Goal: Communication & Community: Answer question/provide support

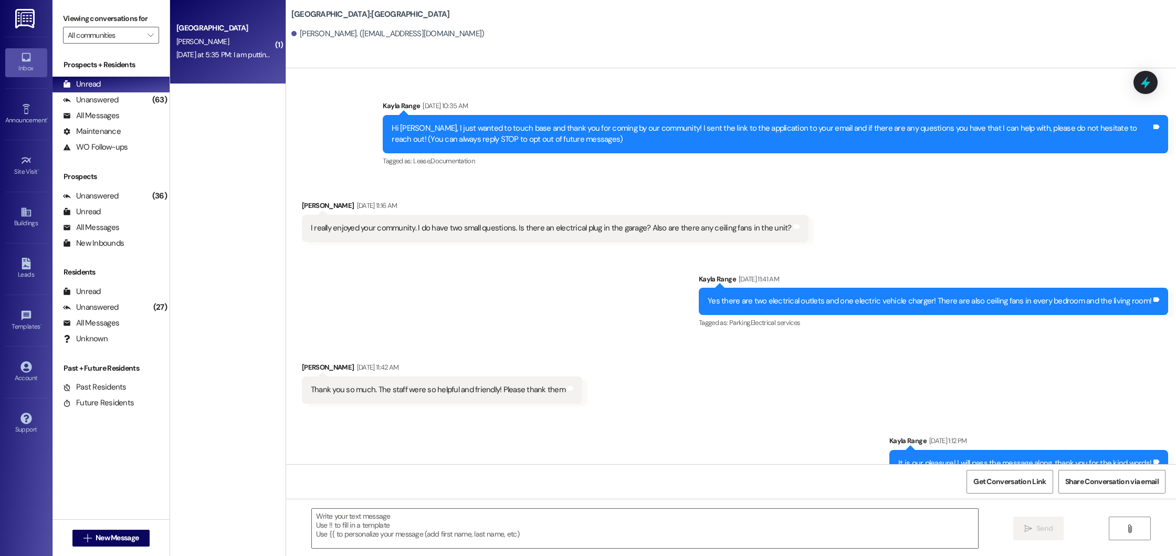
scroll to position [248, 0]
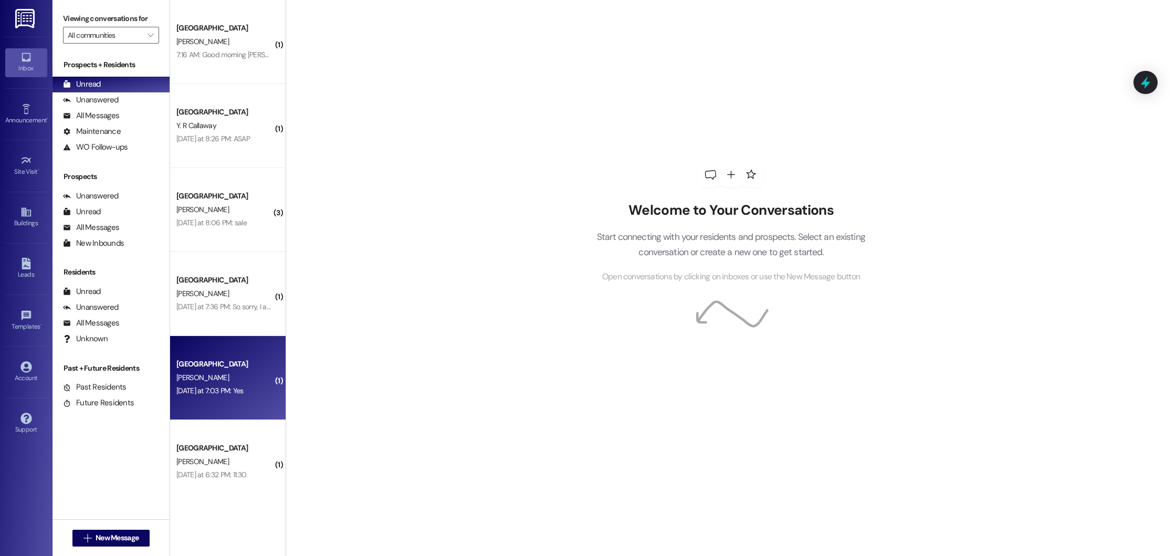
scroll to position [191, 0]
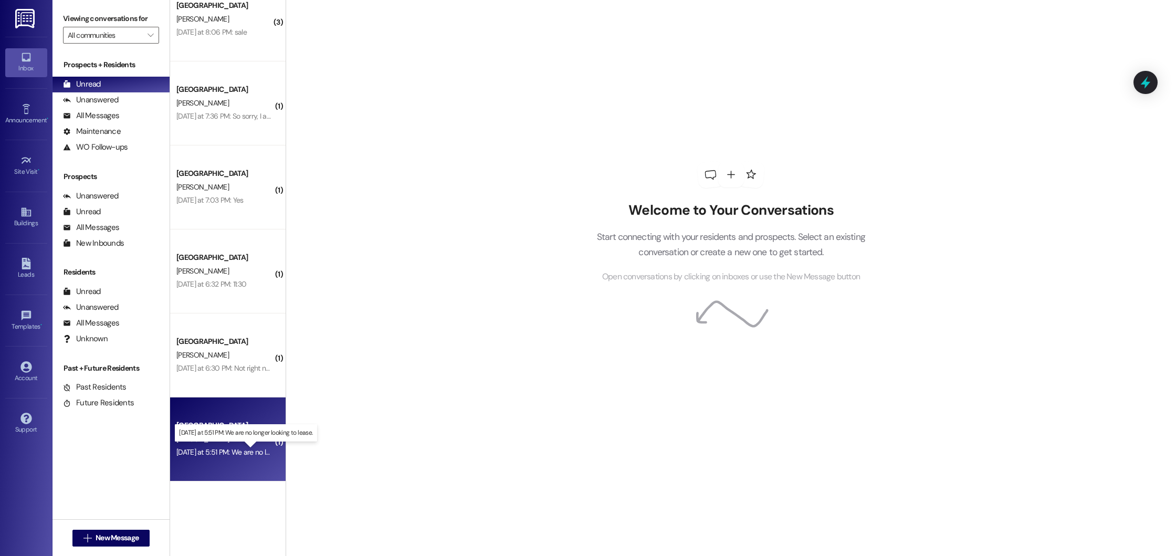
click at [247, 452] on div "Yesterday at 5:51 PM: We are no longer looking to lease. Yesterday at 5:51 PM: …" at bounding box center [254, 451] width 156 height 9
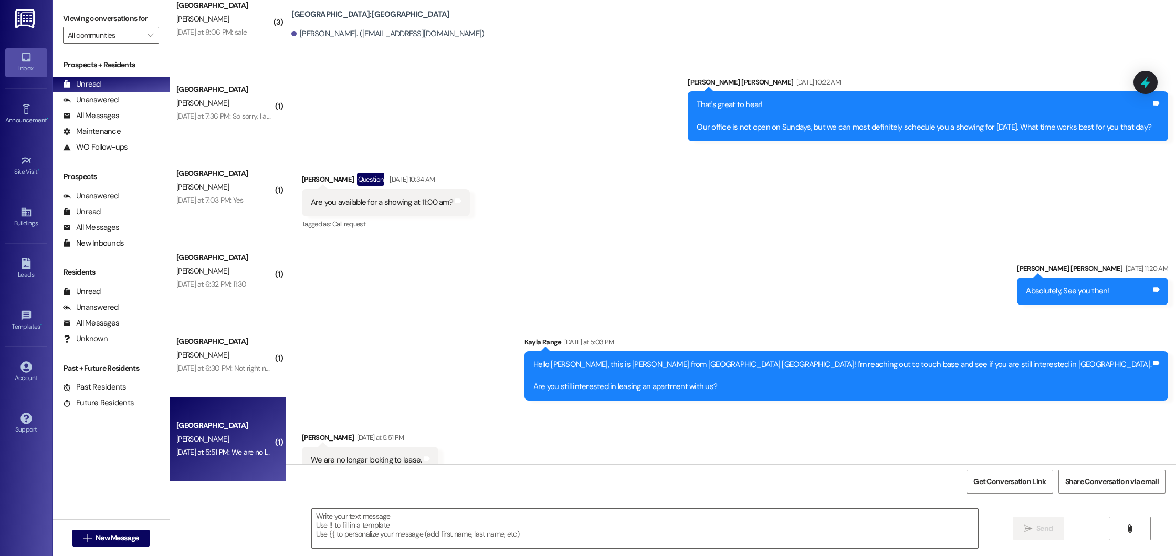
scroll to position [317, 0]
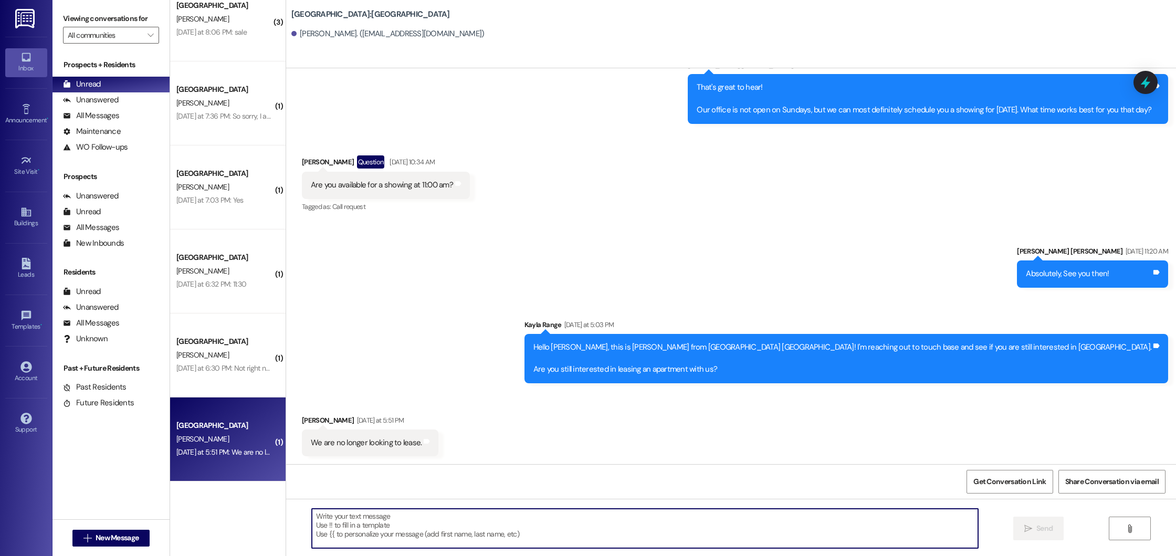
click at [432, 519] on textarea at bounding box center [645, 528] width 666 height 39
type textarea "No problem, let us know if anything changes!"
click at [1036, 525] on span "Send" at bounding box center [1044, 528] width 16 height 11
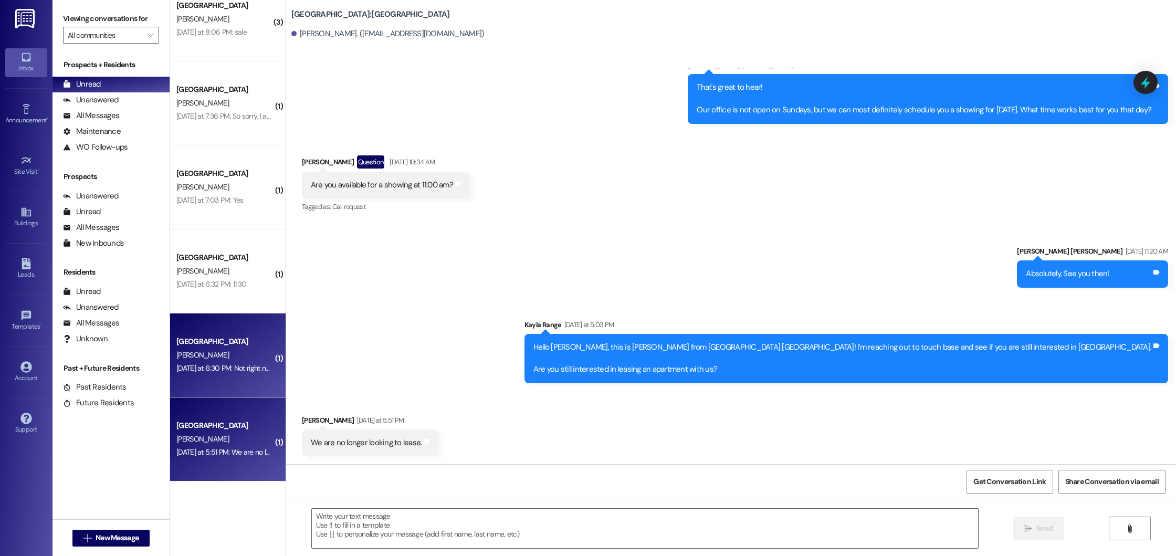
click at [198, 347] on div "[GEOGRAPHIC_DATA]" at bounding box center [224, 341] width 99 height 13
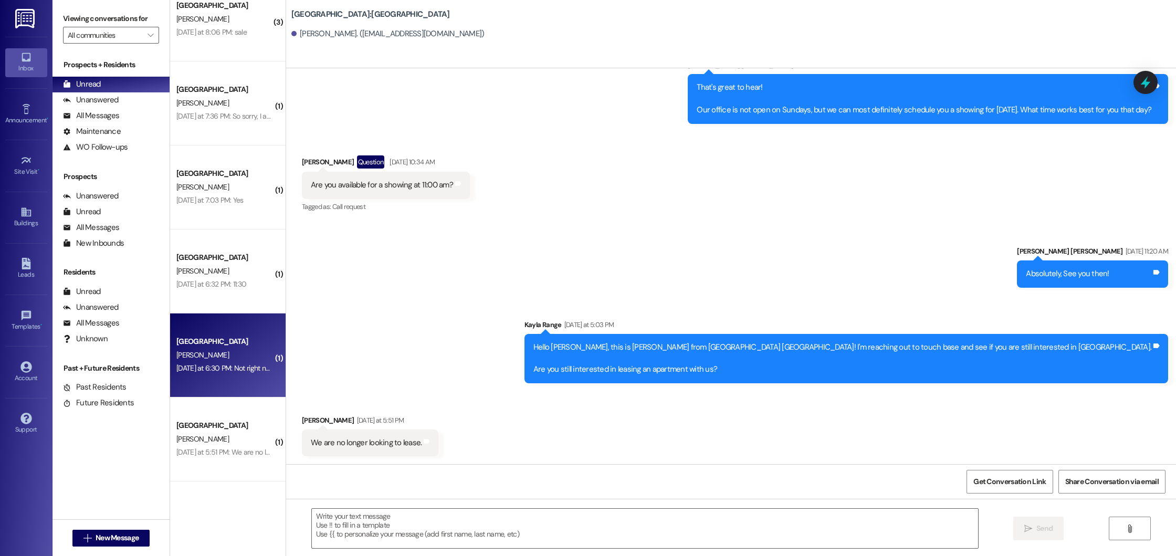
scroll to position [232, 0]
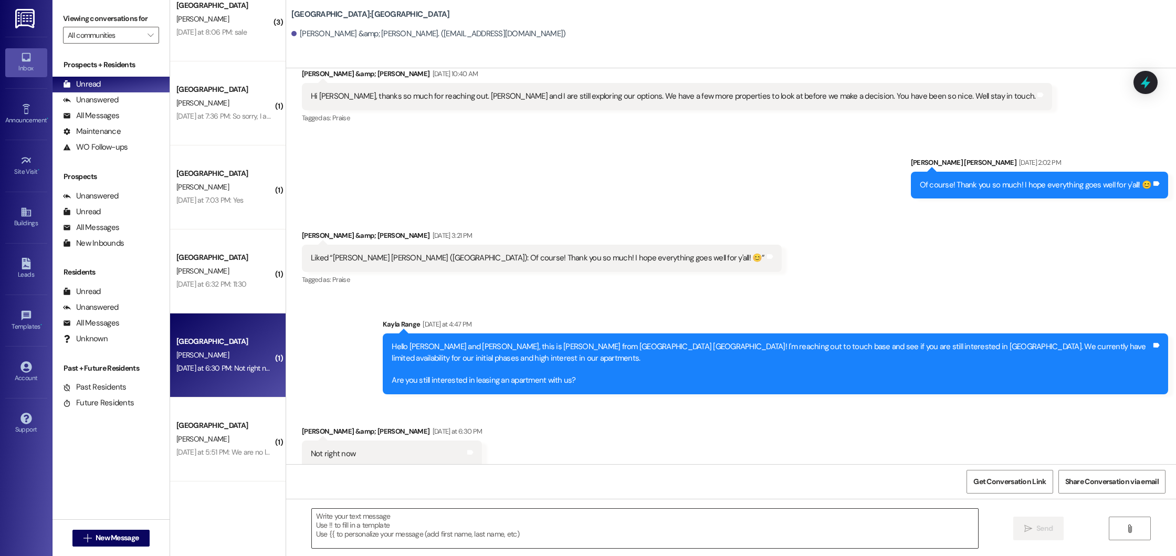
click at [343, 532] on textarea at bounding box center [645, 528] width 666 height 39
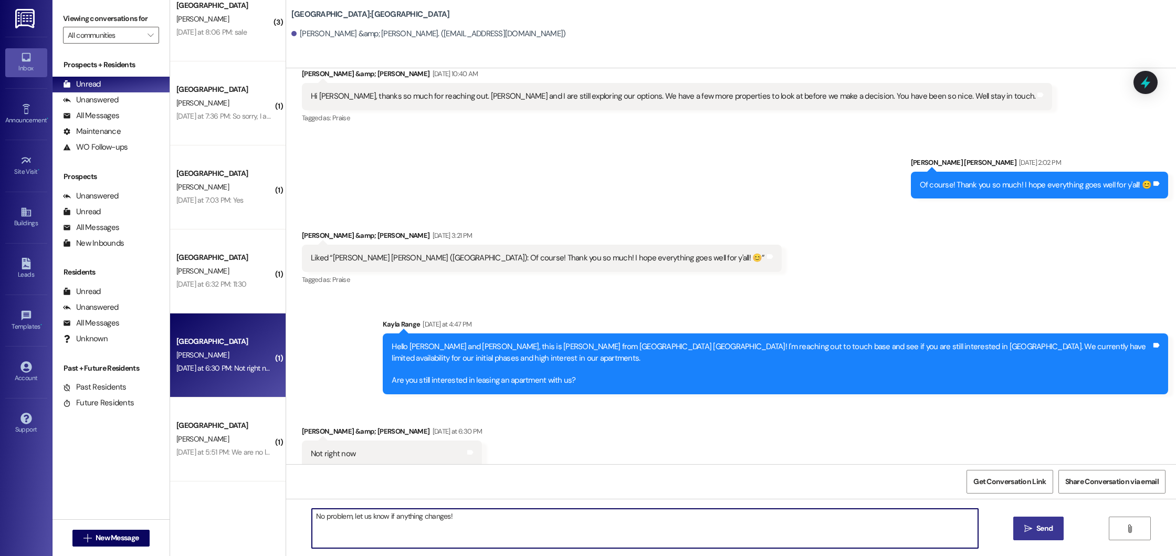
type textarea "No problem, let us know if anything changes!"
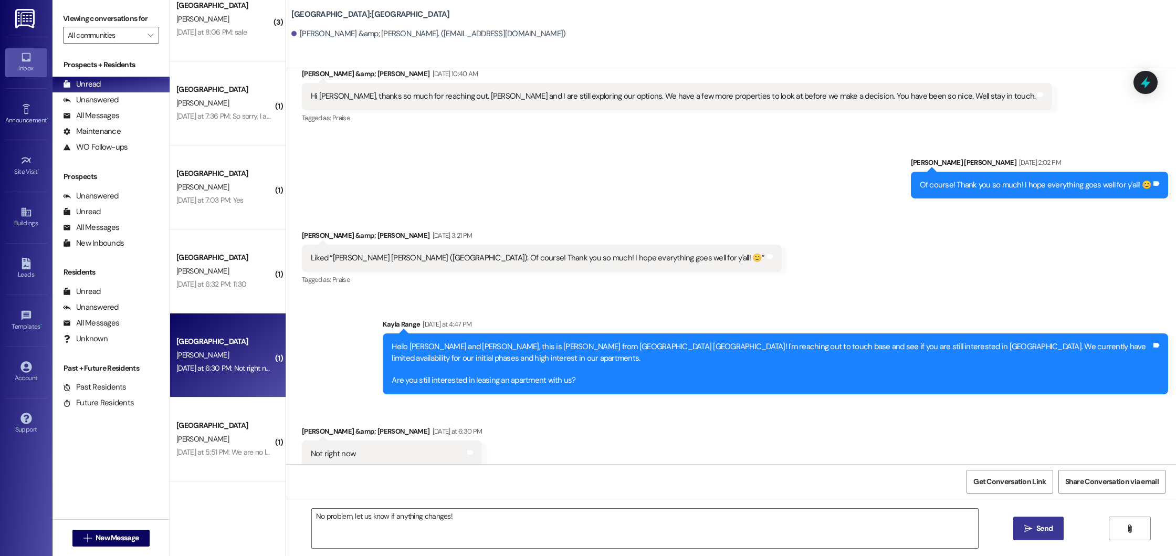
click at [1047, 528] on span "Send" at bounding box center [1044, 528] width 16 height 11
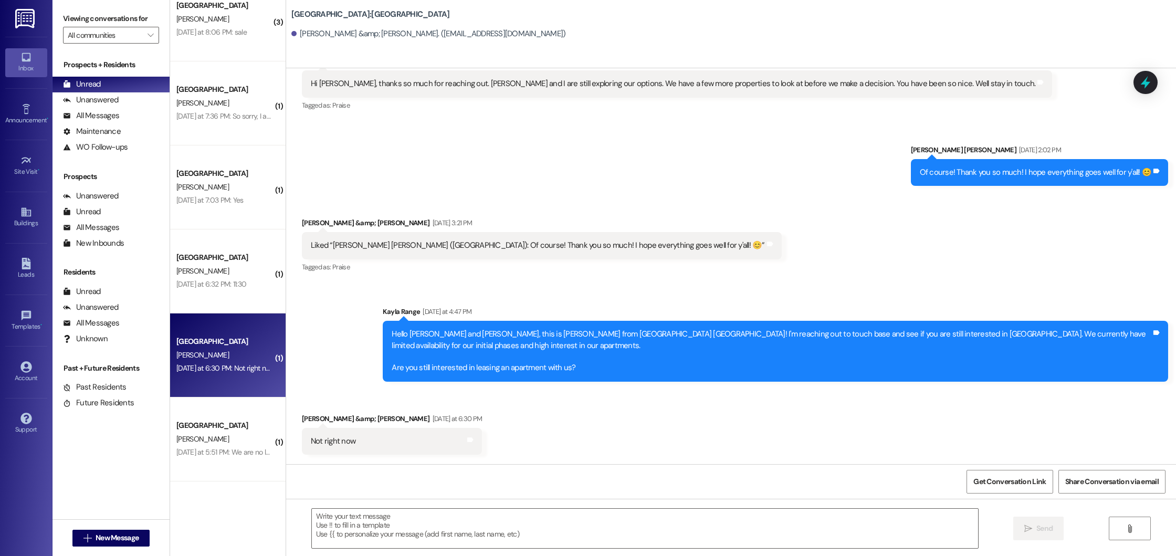
scroll to position [305, 0]
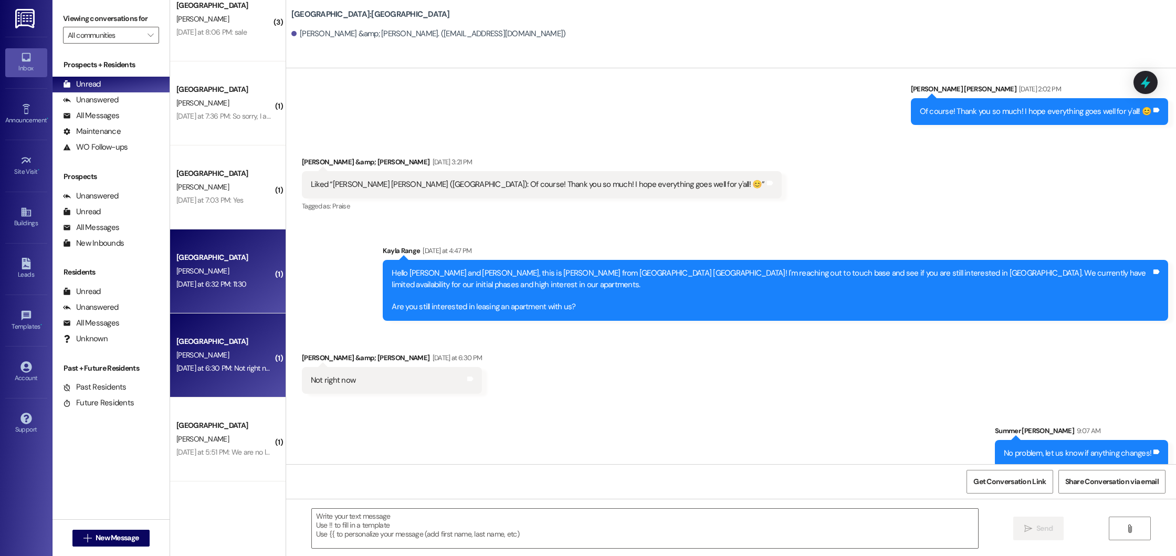
click at [226, 268] on div "Y. Roy" at bounding box center [224, 271] width 99 height 13
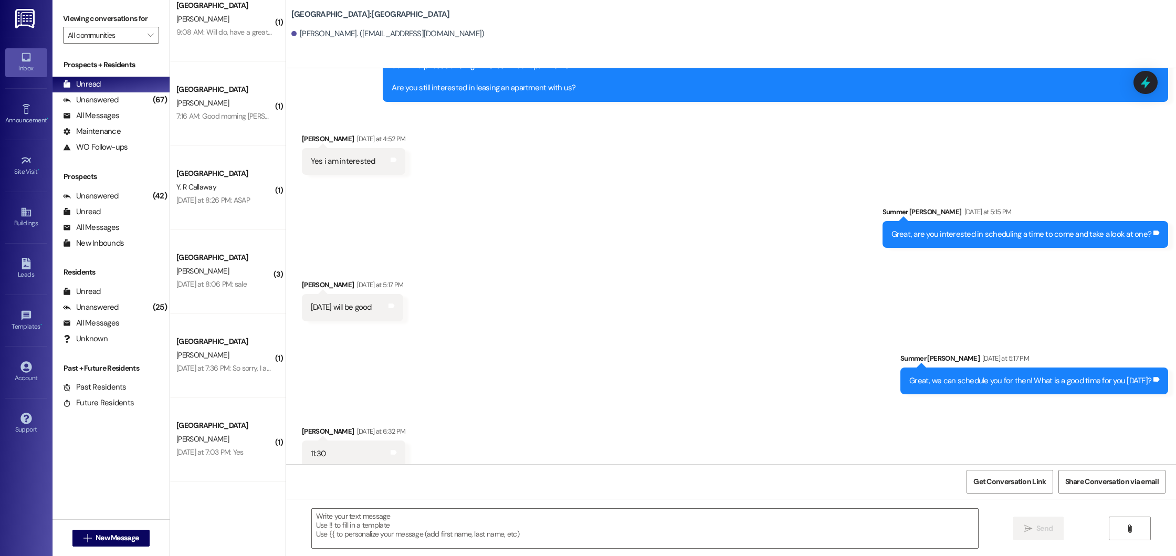
scroll to position [23, 0]
click at [390, 521] on textarea at bounding box center [645, 528] width 666 height 39
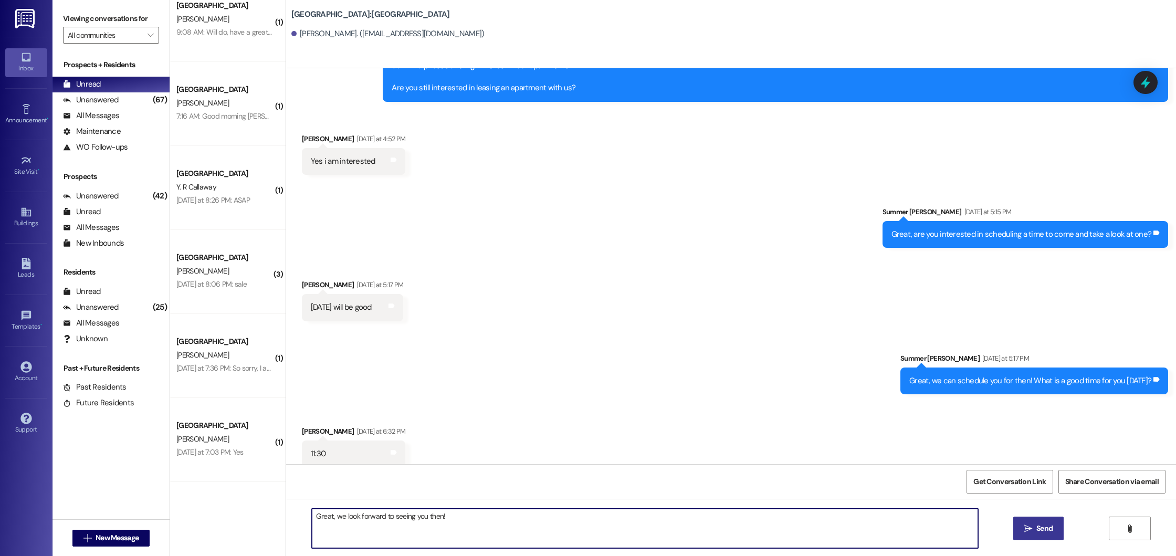
type textarea "Great, we look forward to seeing you then!"
click at [1028, 533] on span " Send" at bounding box center [1038, 528] width 33 height 11
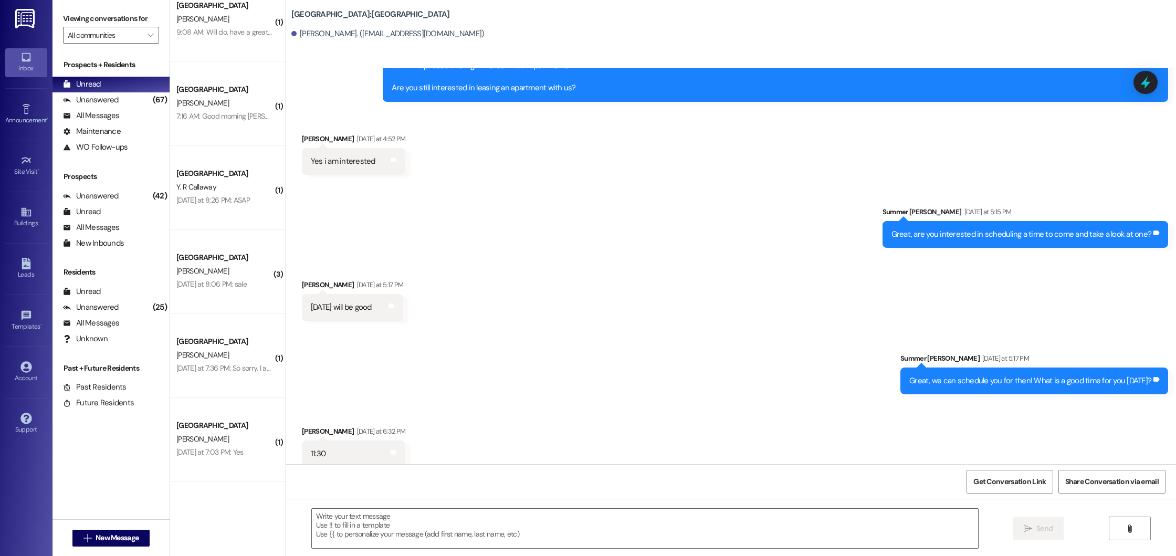
scroll to position [243, 0]
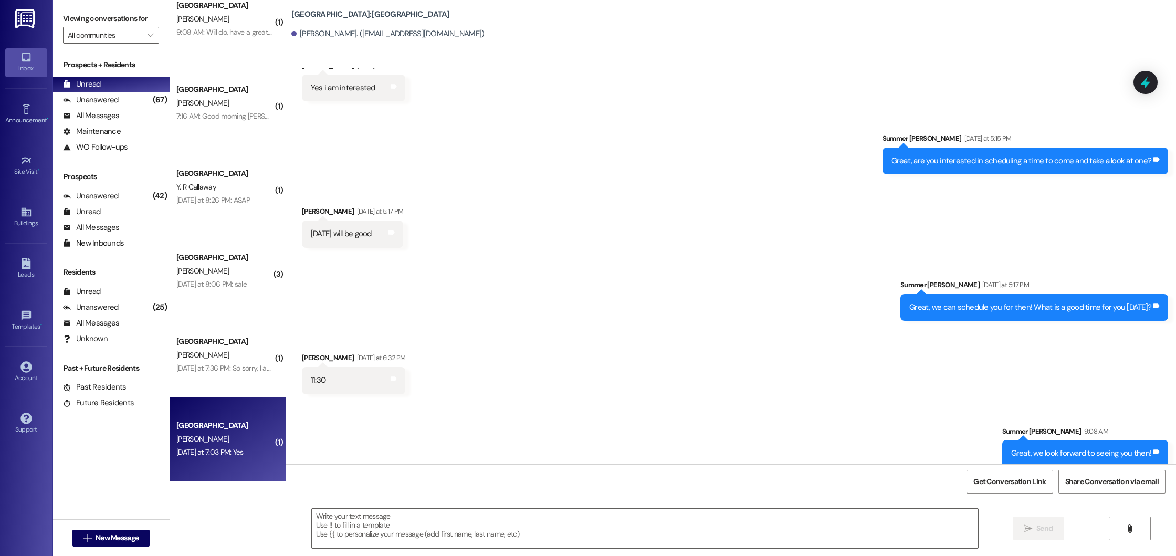
click at [191, 436] on div "L. Bland" at bounding box center [224, 439] width 99 height 13
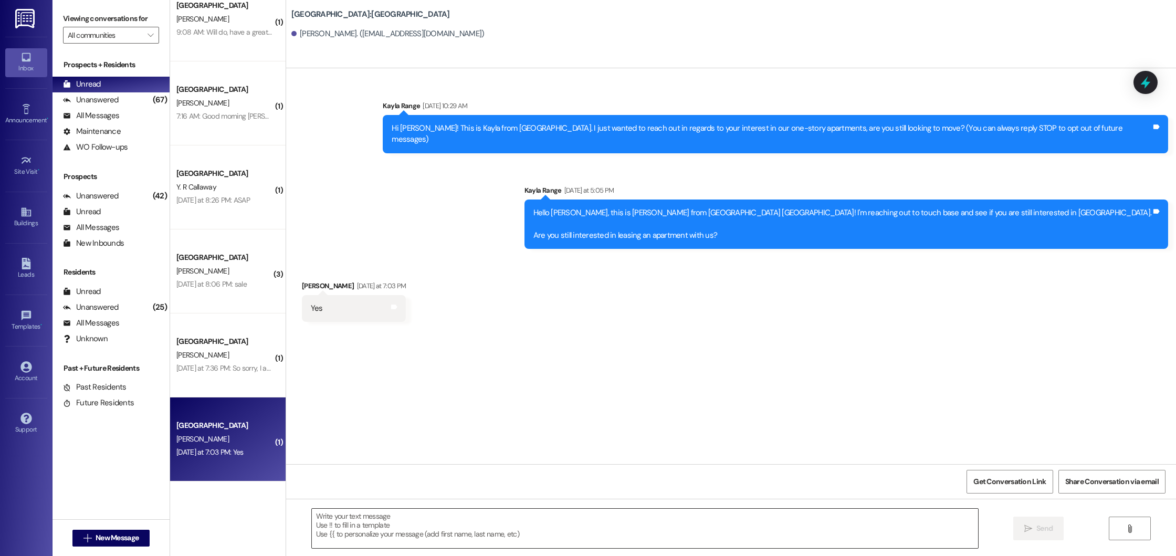
click at [371, 537] on textarea at bounding box center [645, 528] width 666 height 39
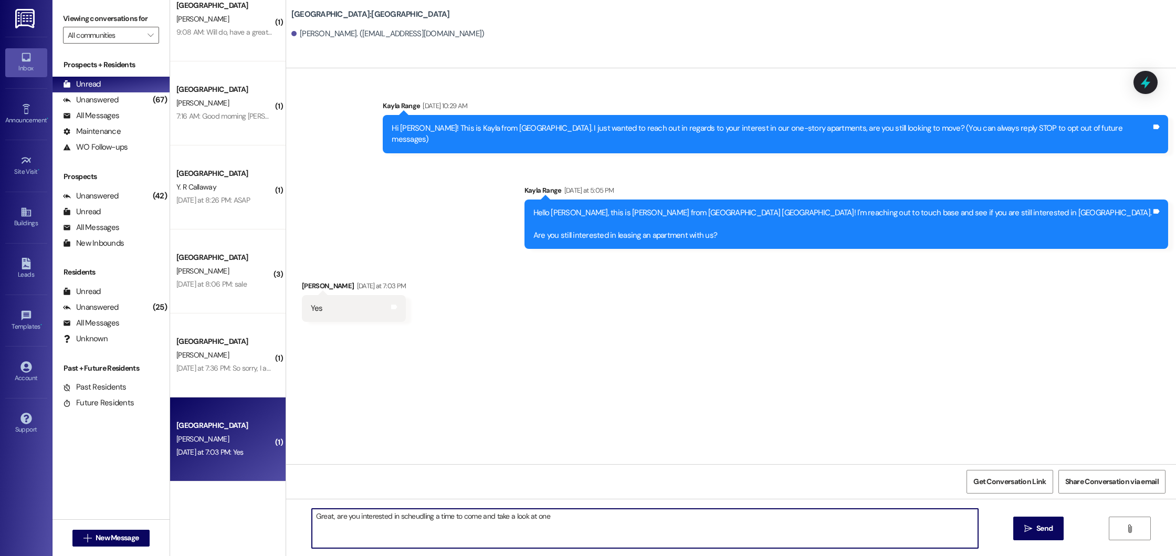
type textarea "Great, are you interested in scheudling a time to come and take a look at one?"
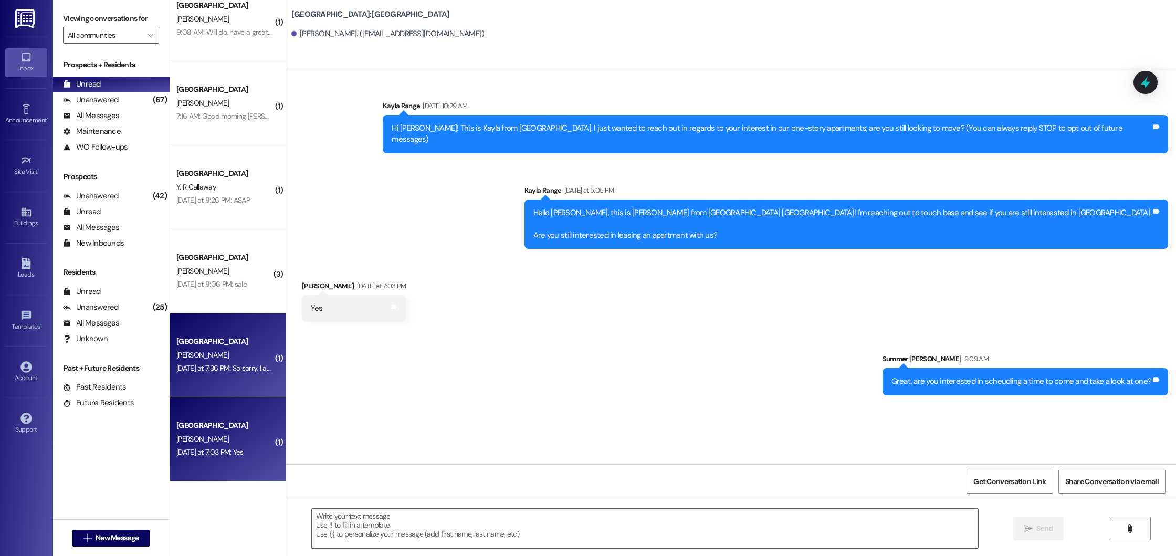
click at [222, 347] on div "[GEOGRAPHIC_DATA]" at bounding box center [224, 341] width 97 height 11
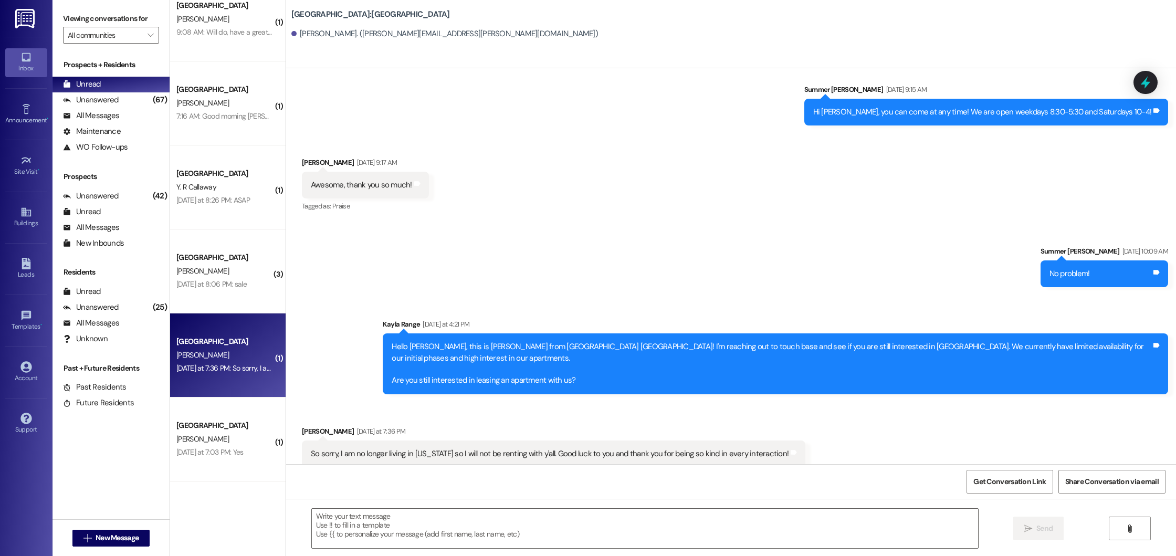
scroll to position [230, 0]
click at [383, 522] on textarea at bounding box center [645, 528] width 666 height 39
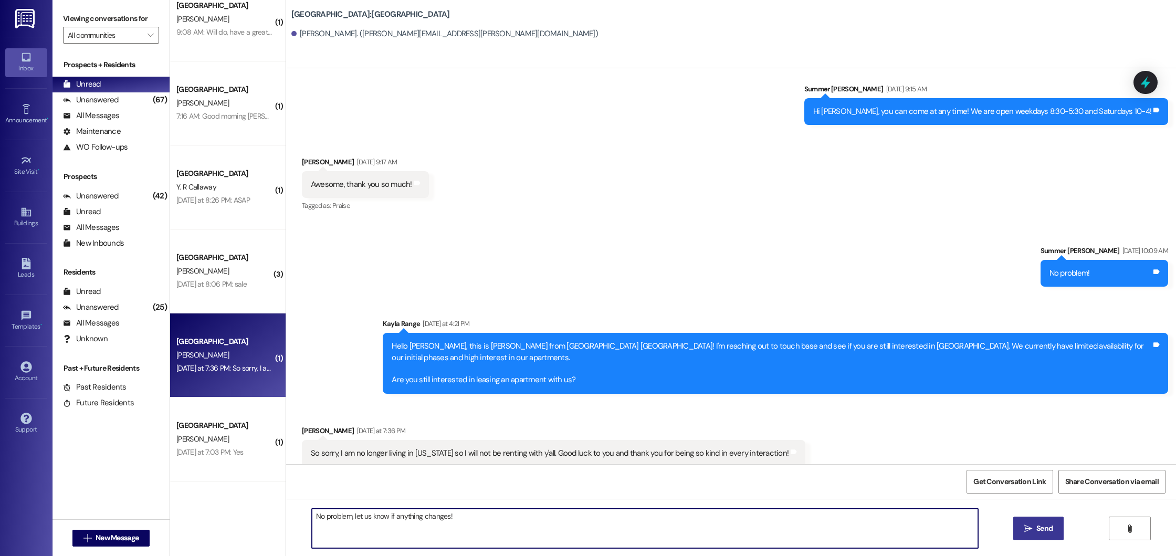
type textarea "No problem, let us know if anything changes!"
click at [1052, 530] on span "Send" at bounding box center [1044, 528] width 20 height 11
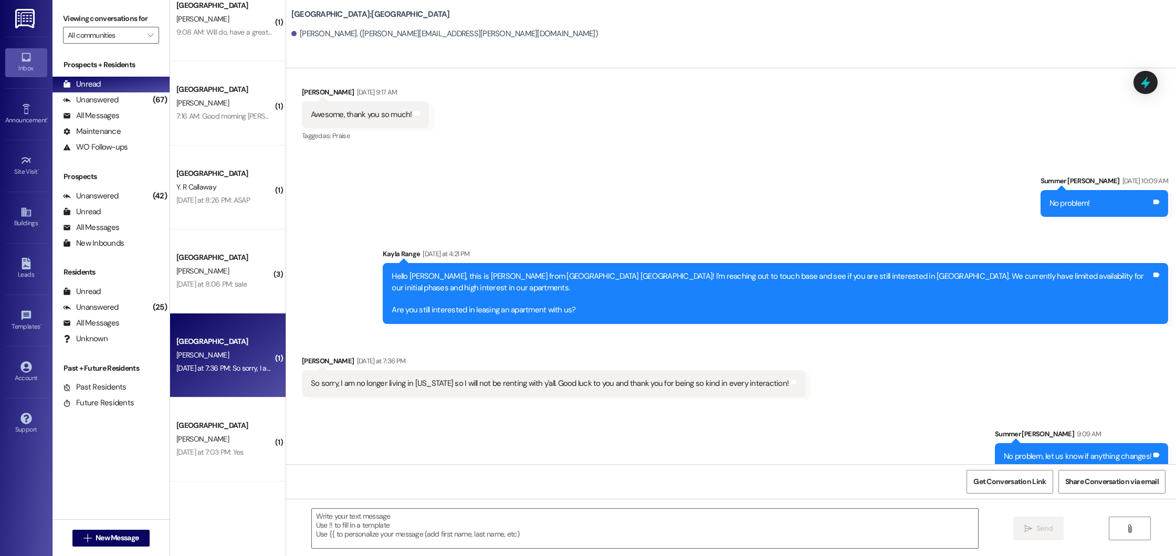
scroll to position [303, 0]
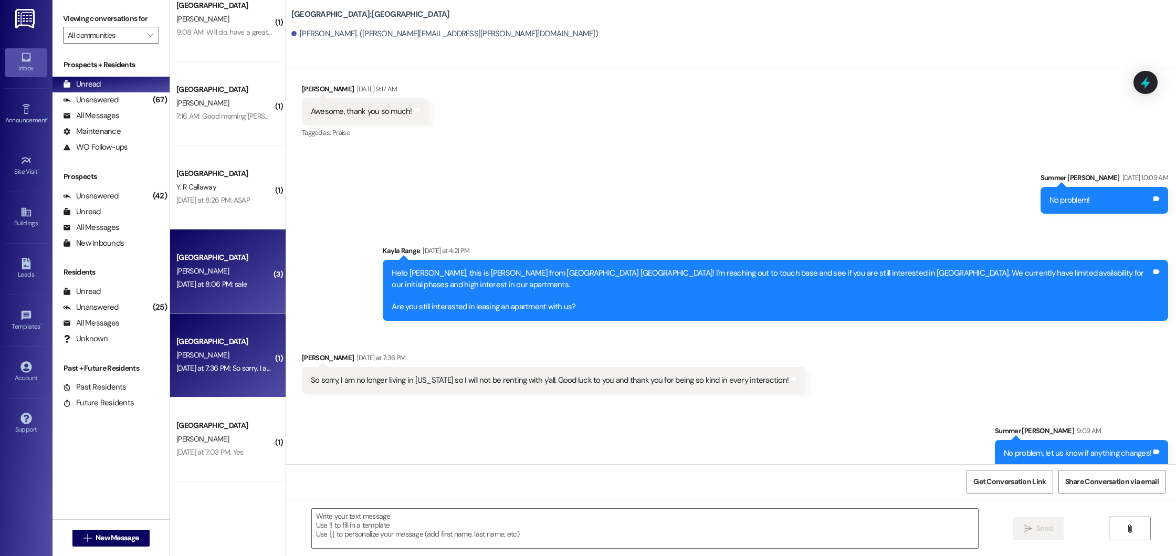
click at [235, 265] on div "P. Brewer" at bounding box center [224, 271] width 99 height 13
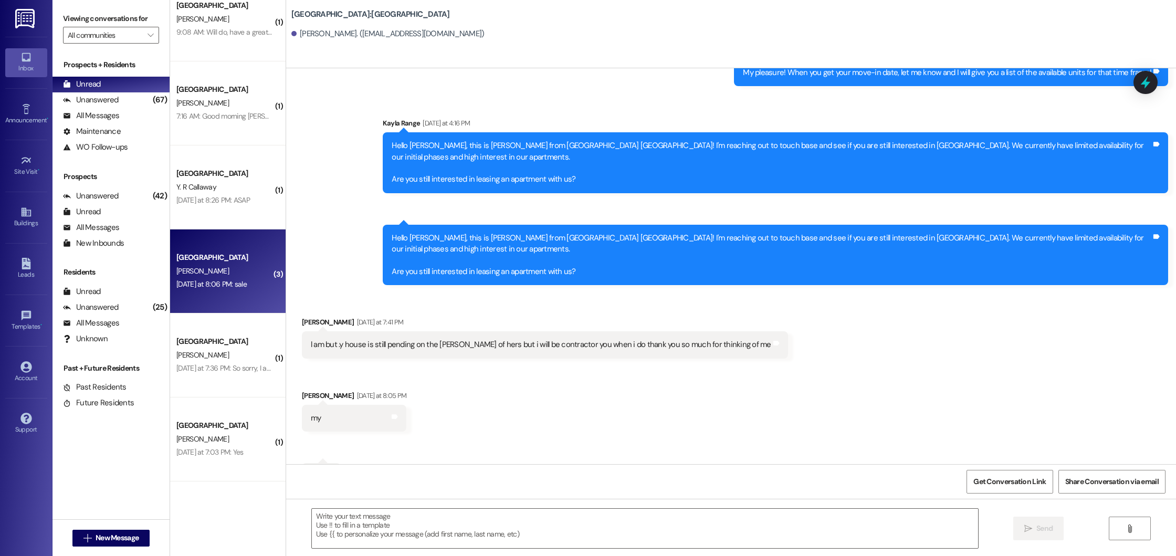
scroll to position [1032, 0]
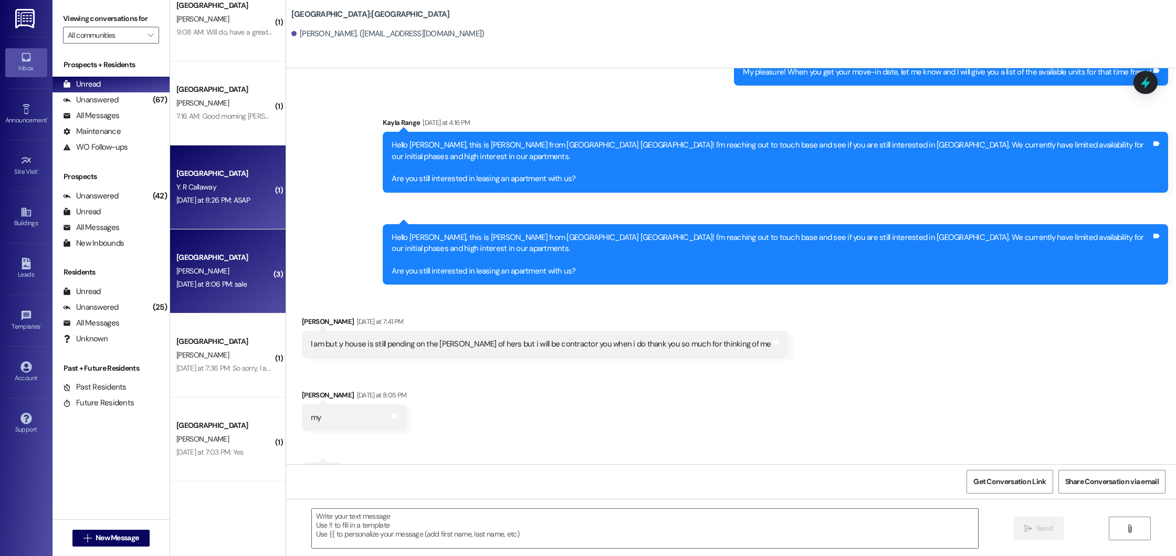
click at [253, 187] on div "Y. R Callaway" at bounding box center [224, 187] width 99 height 13
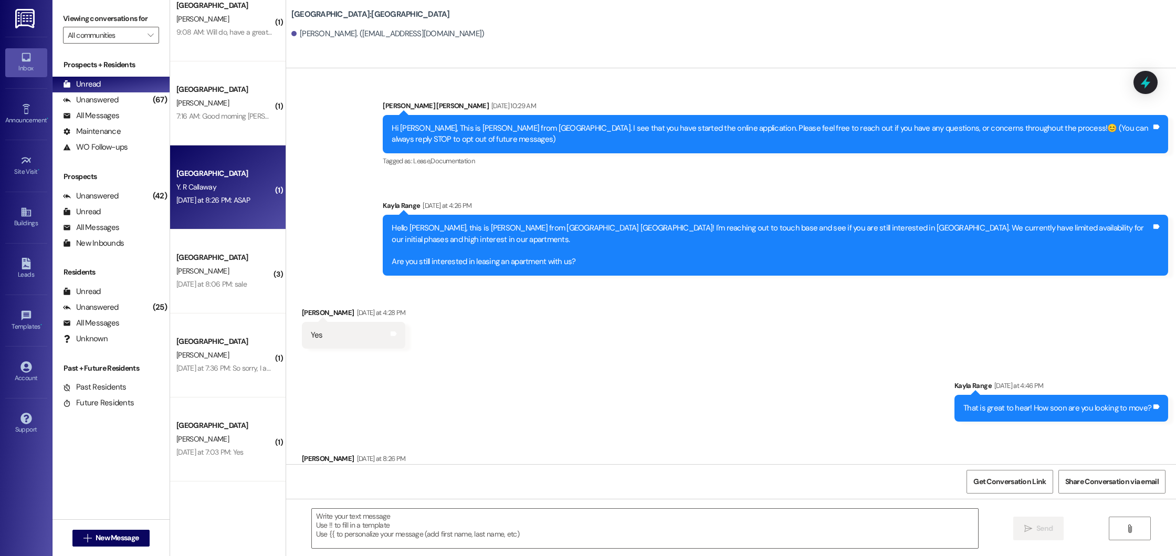
scroll to position [28, 0]
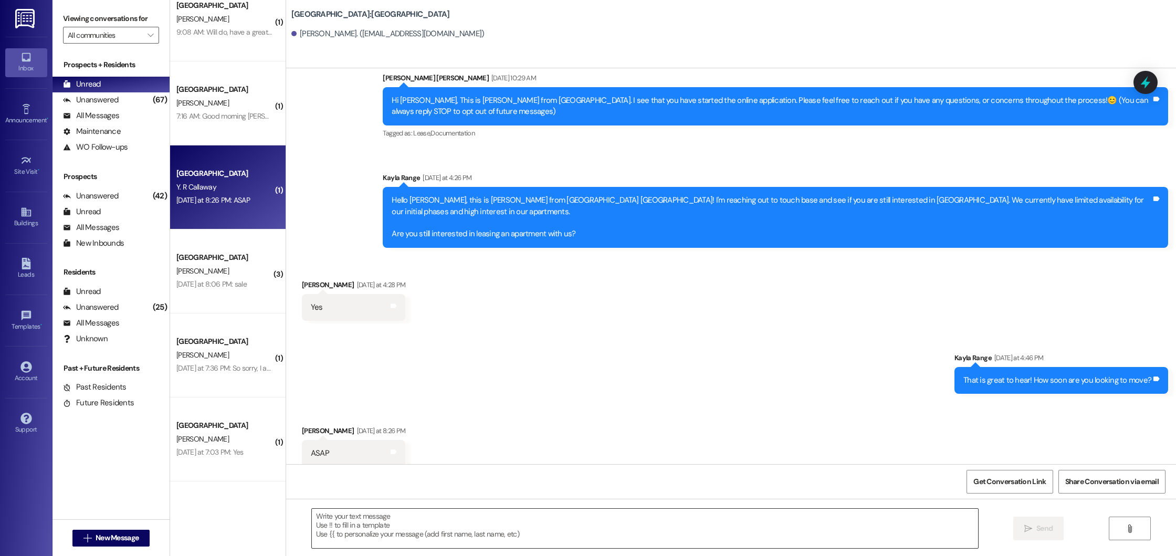
click at [496, 533] on textarea at bounding box center [645, 528] width 666 height 39
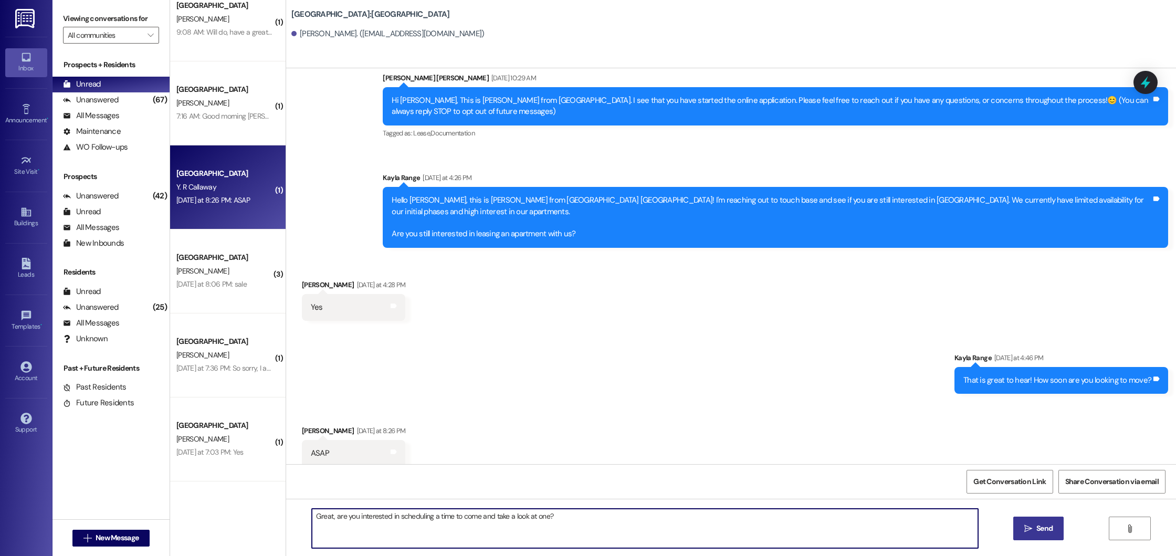
type textarea "Great, are you interested in scheduling a time to come and take a look at one?"
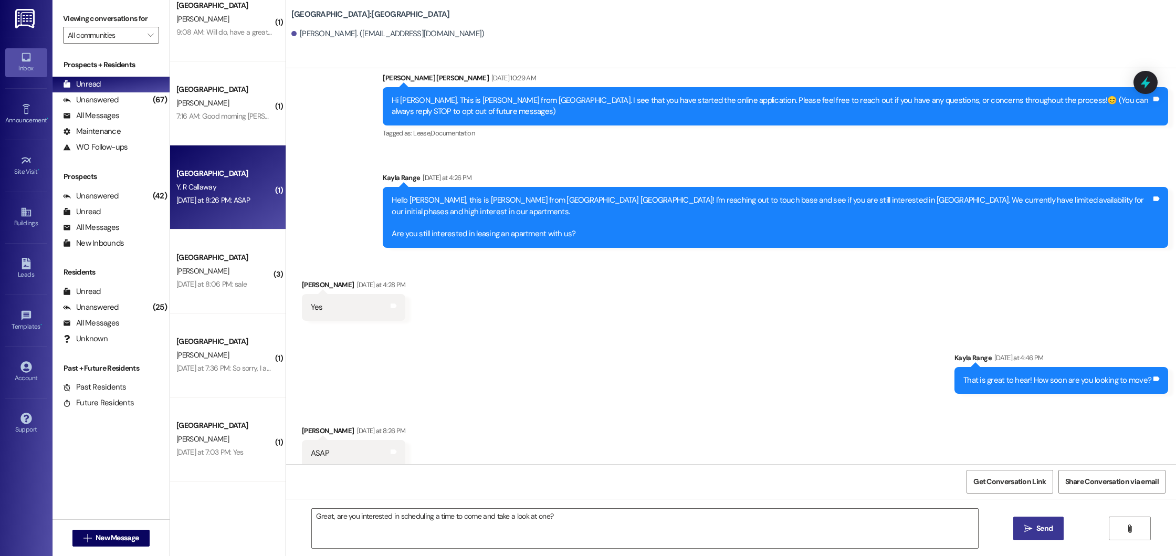
click at [1030, 538] on button " Send" at bounding box center [1038, 529] width 51 height 24
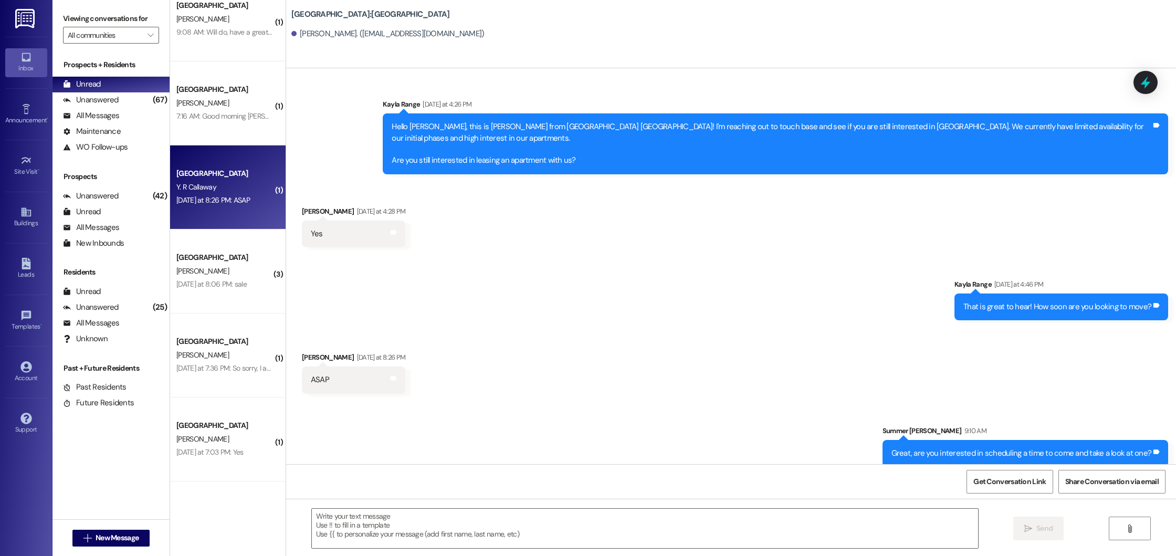
scroll to position [0, 0]
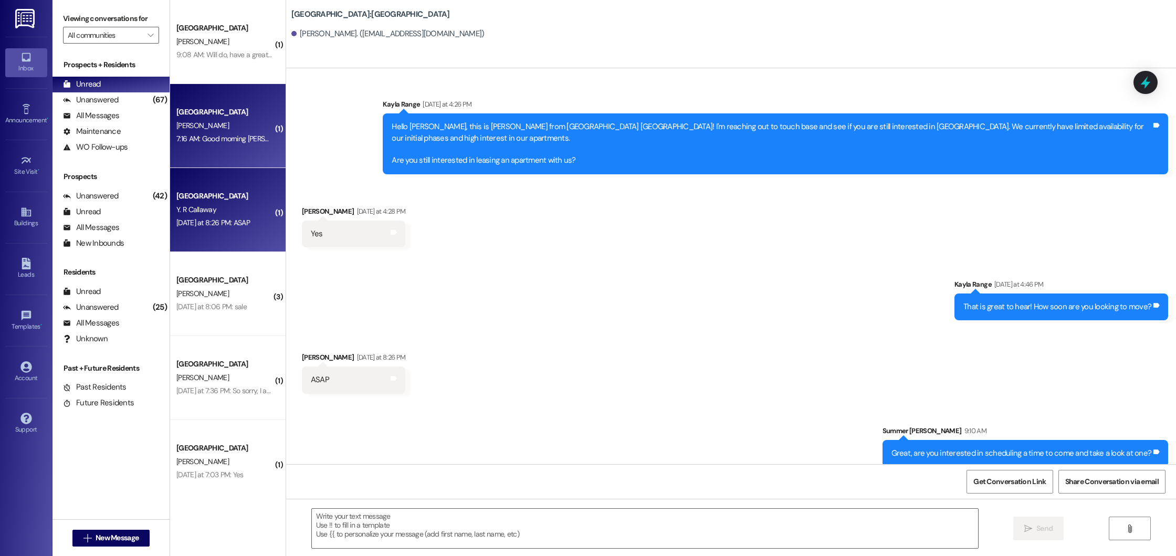
click at [228, 121] on div "C. Henderson" at bounding box center [224, 125] width 99 height 13
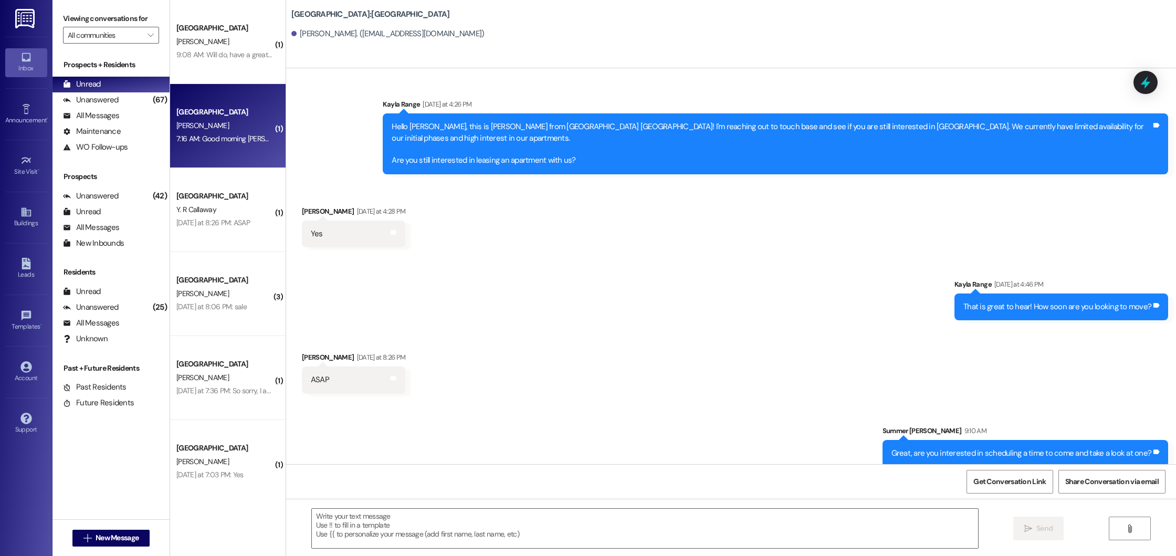
scroll to position [27, 0]
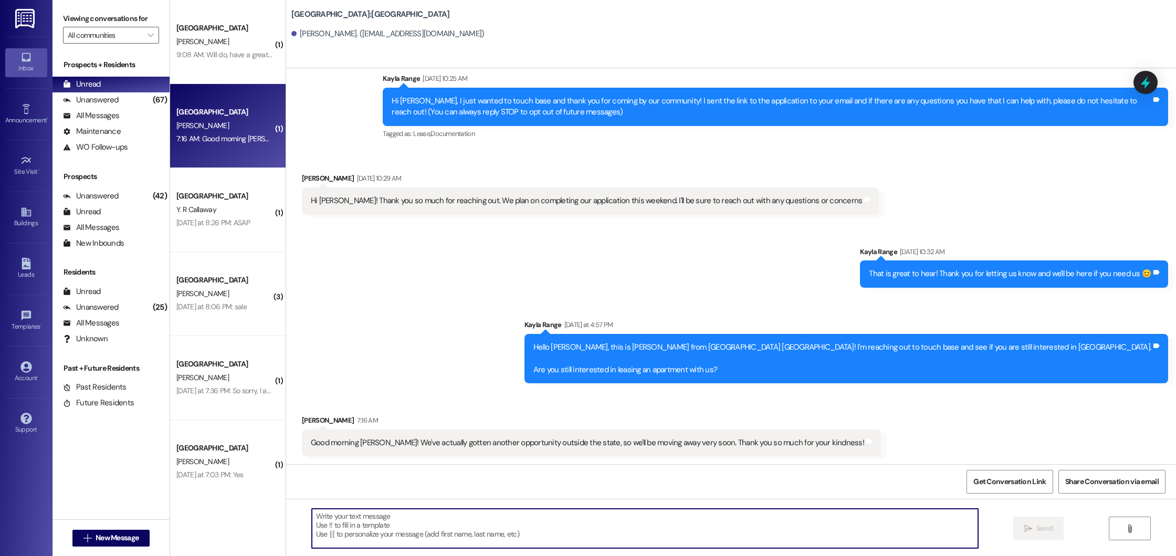
click at [389, 516] on textarea at bounding box center [645, 528] width 666 height 39
type textarea "No problem, let us know if anything changes!"
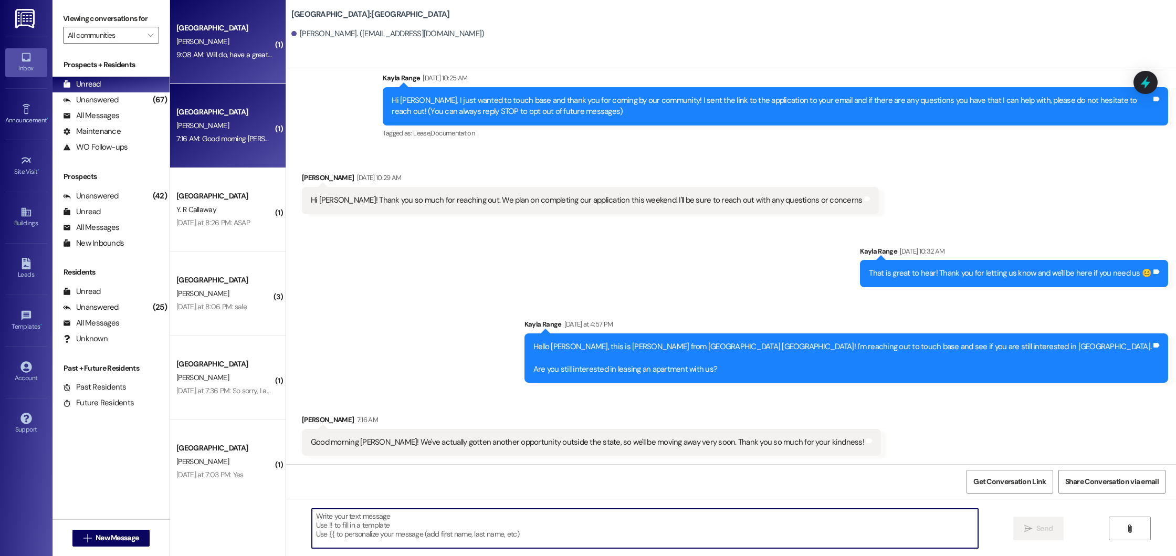
scroll to position [43, 0]
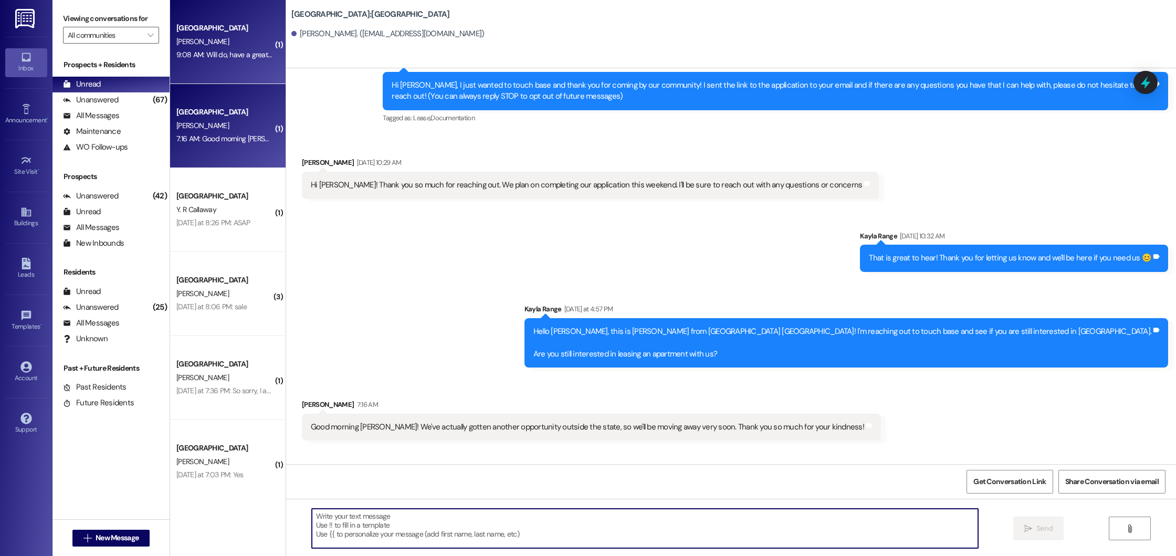
click at [233, 46] on div "J. Champion" at bounding box center [224, 41] width 99 height 13
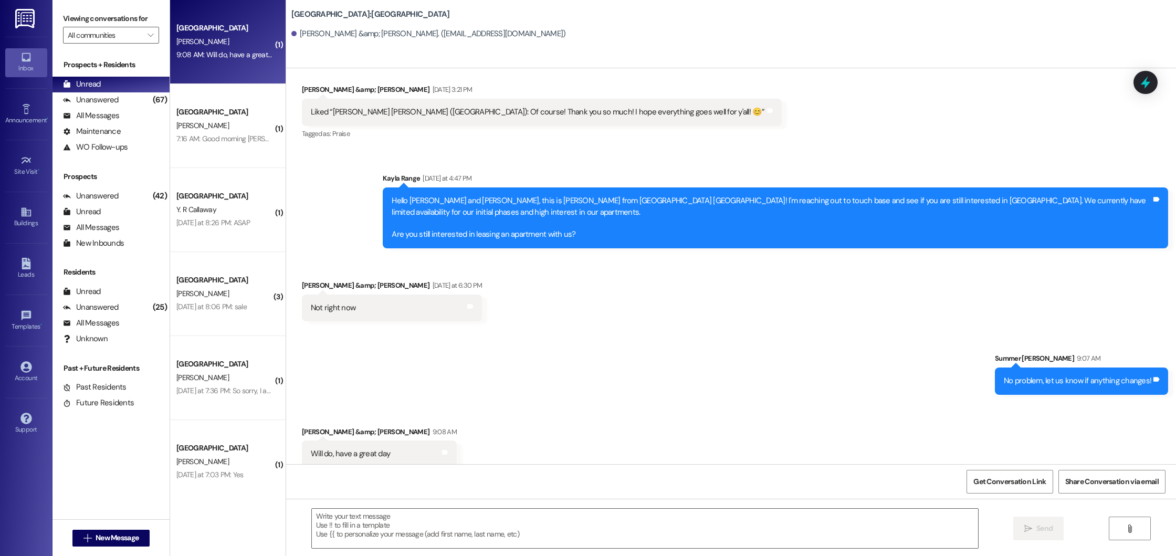
scroll to position [378, 0]
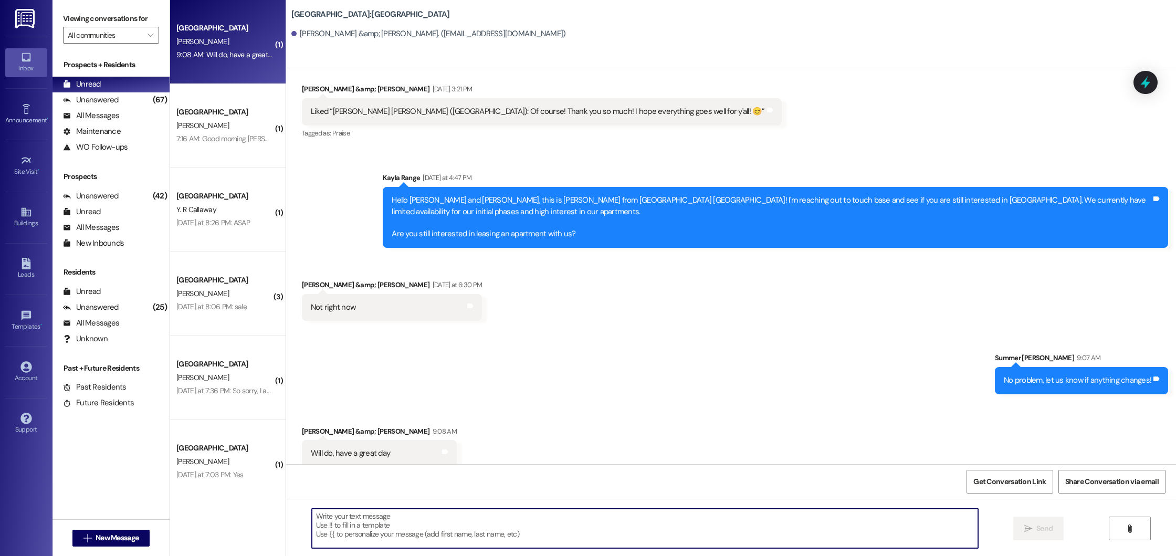
click at [362, 548] on textarea at bounding box center [645, 528] width 666 height 39
type textarea "You as well!"
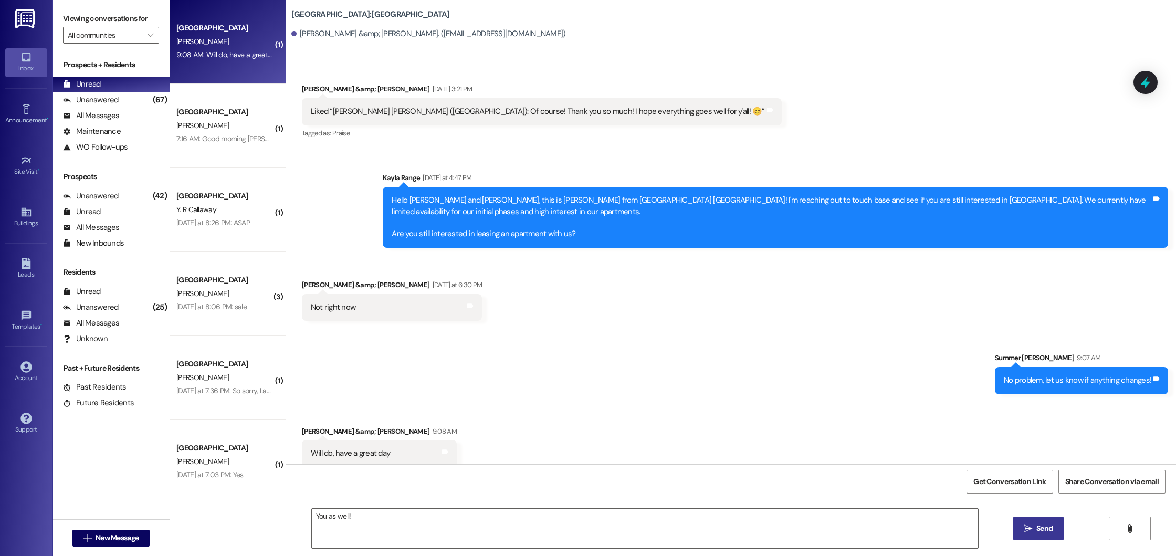
click at [1041, 524] on span "Send" at bounding box center [1044, 528] width 16 height 11
